Goal: Information Seeking & Learning: Learn about a topic

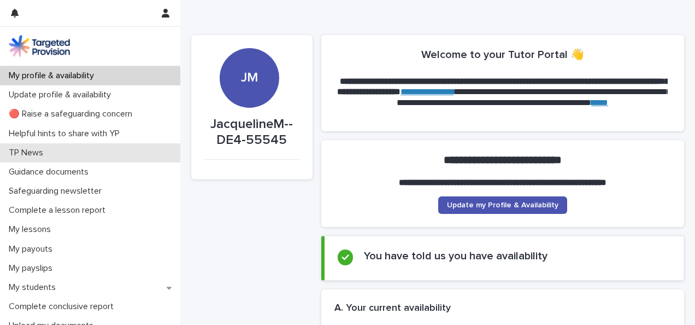
click at [32, 155] on p "TP News" at bounding box center [28, 153] width 48 height 10
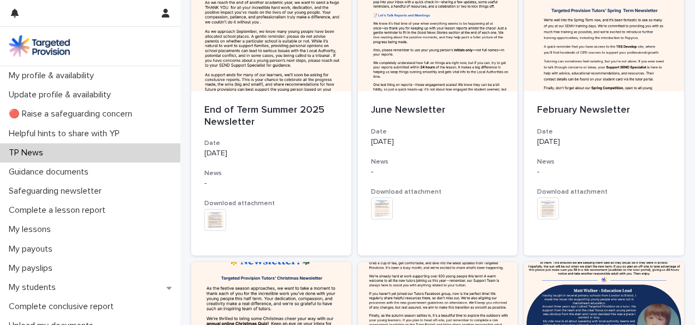
scroll to position [86, 0]
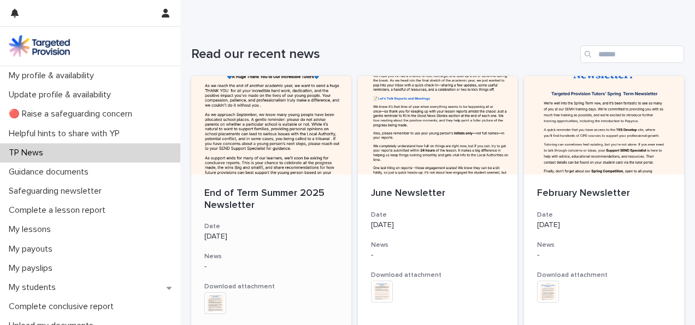
click at [267, 141] on div at bounding box center [271, 125] width 160 height 98
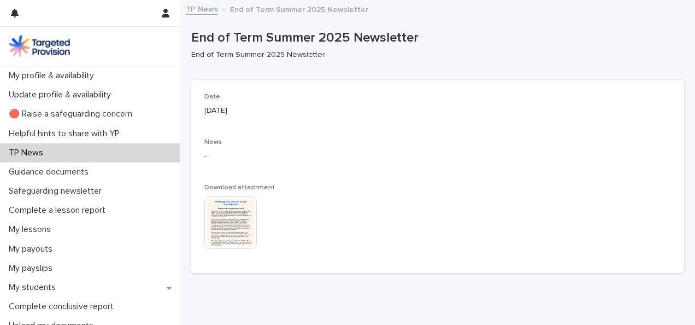
click at [236, 216] on img at bounding box center [230, 222] width 52 height 52
